Goal: Find specific page/section

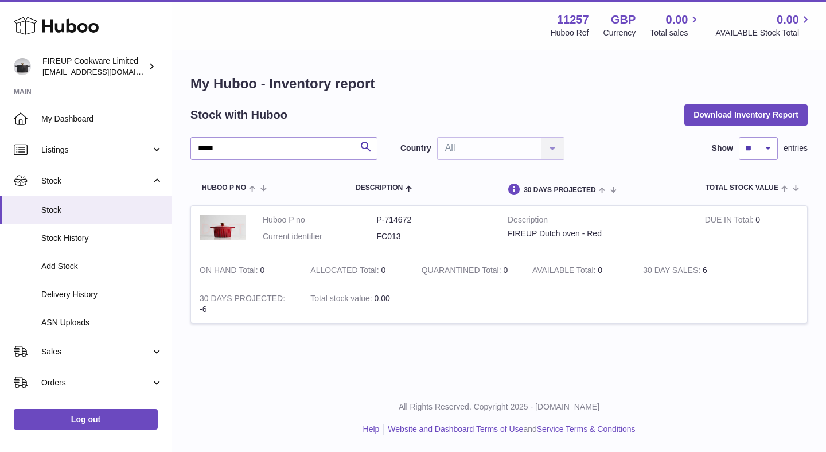
click at [115, 347] on span "Sales" at bounding box center [96, 352] width 110 height 11
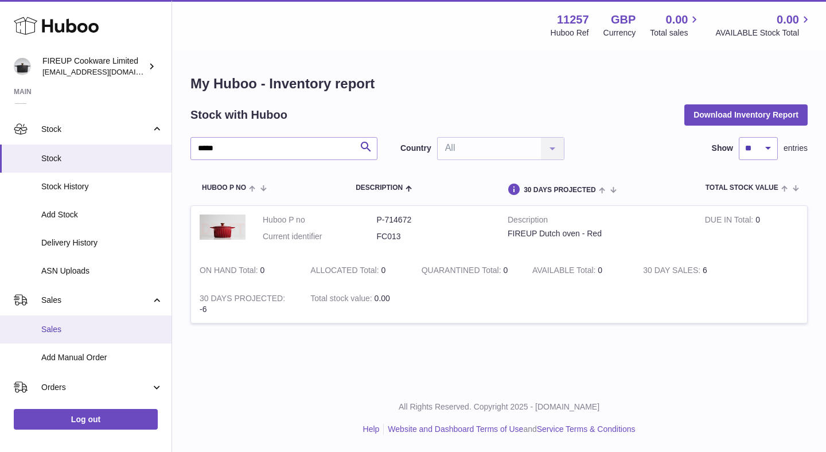
click at [104, 329] on span "Sales" at bounding box center [102, 329] width 122 height 11
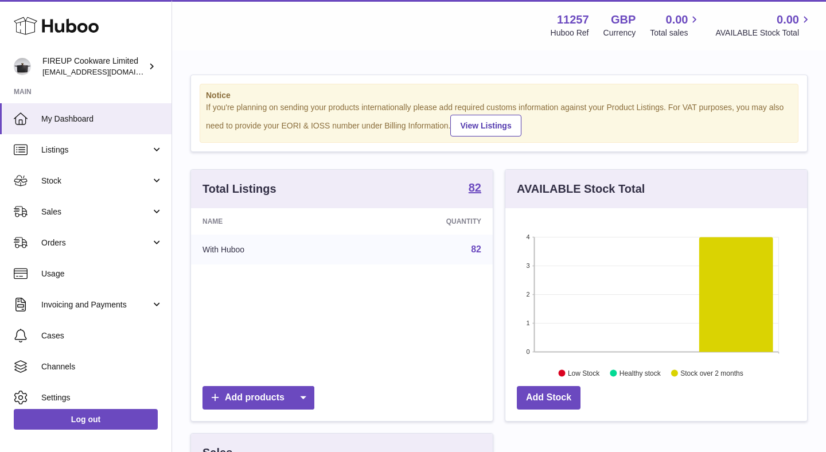
scroll to position [179, 302]
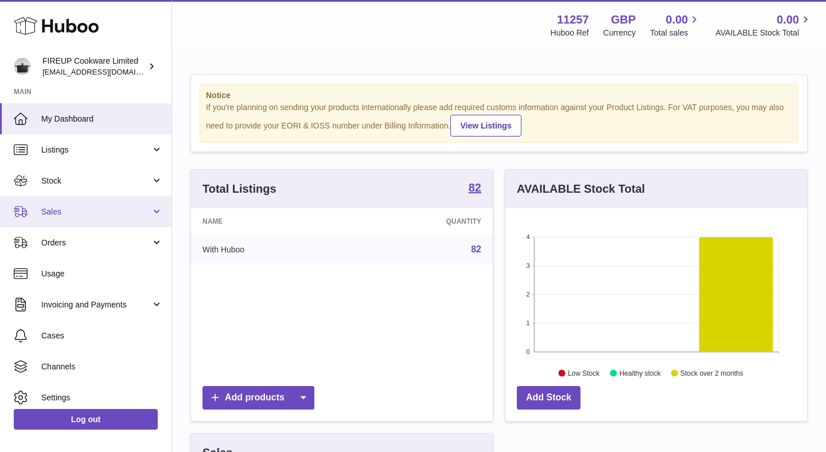
click at [120, 217] on link "Sales" at bounding box center [86, 211] width 172 height 31
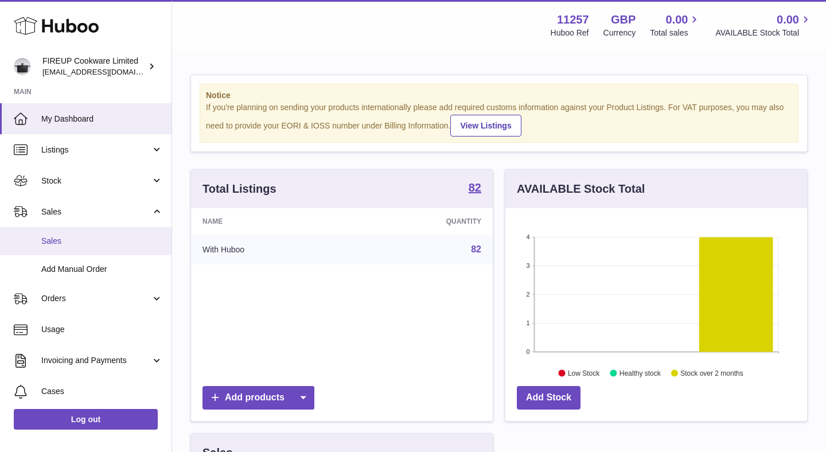
click at [100, 238] on span "Sales" at bounding box center [102, 241] width 122 height 11
